Goal: Find specific page/section: Find specific page/section

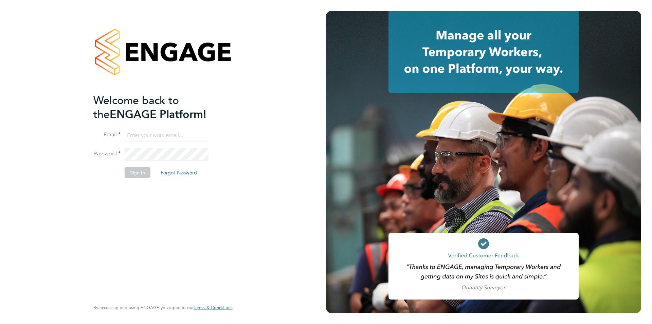
click at [132, 134] on input at bounding box center [167, 135] width 84 height 12
type input "amy.garcia@danielowen.co.uk"
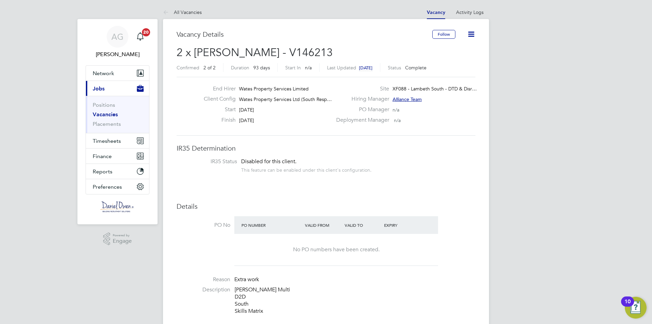
click at [110, 115] on link "Vacancies" at bounding box center [105, 114] width 25 height 6
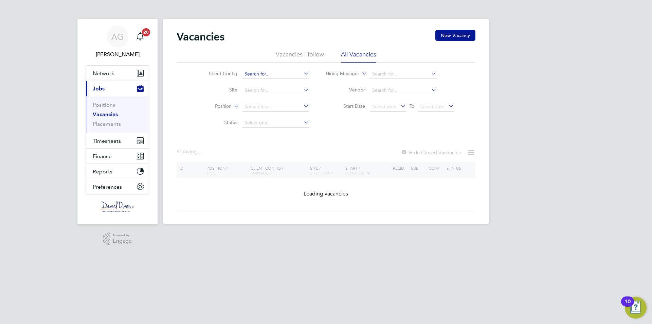
click at [260, 78] on input at bounding box center [275, 74] width 67 height 10
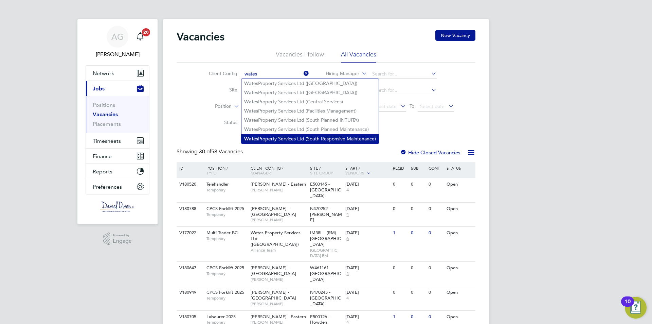
click at [278, 136] on li "Wates Property Services Ltd (South Responsive Maintenance)" at bounding box center [309, 138] width 137 height 9
type input "Wates Property Services Ltd (South Responsive Maintenance)"
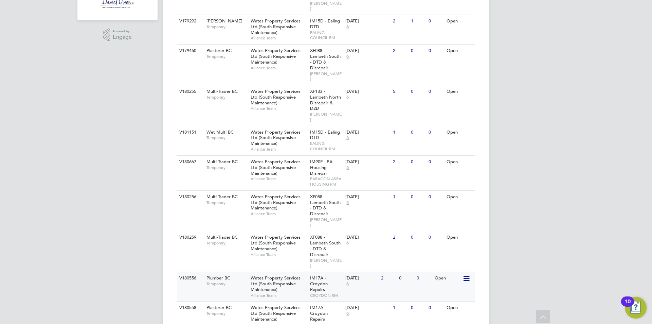
scroll to position [170, 0]
